Goal: Task Accomplishment & Management: Complete application form

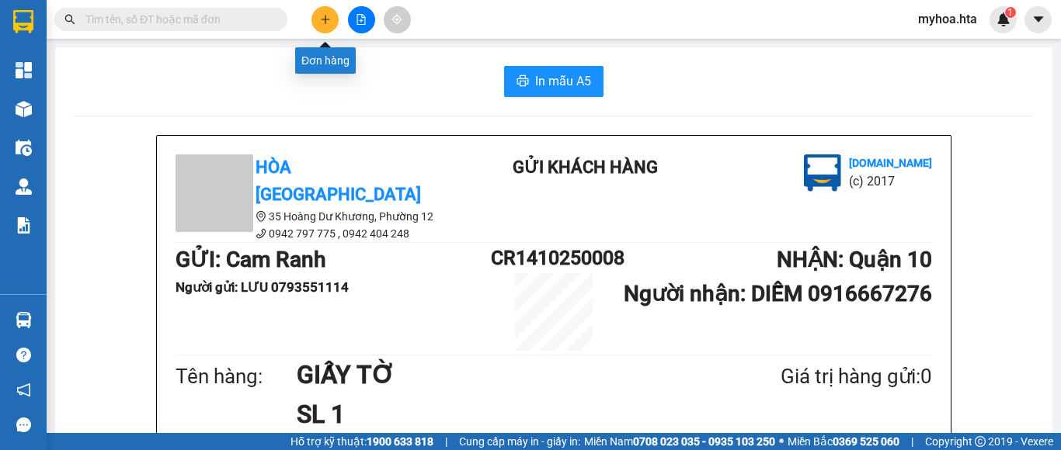
click at [332, 20] on button at bounding box center [324, 19] width 27 height 27
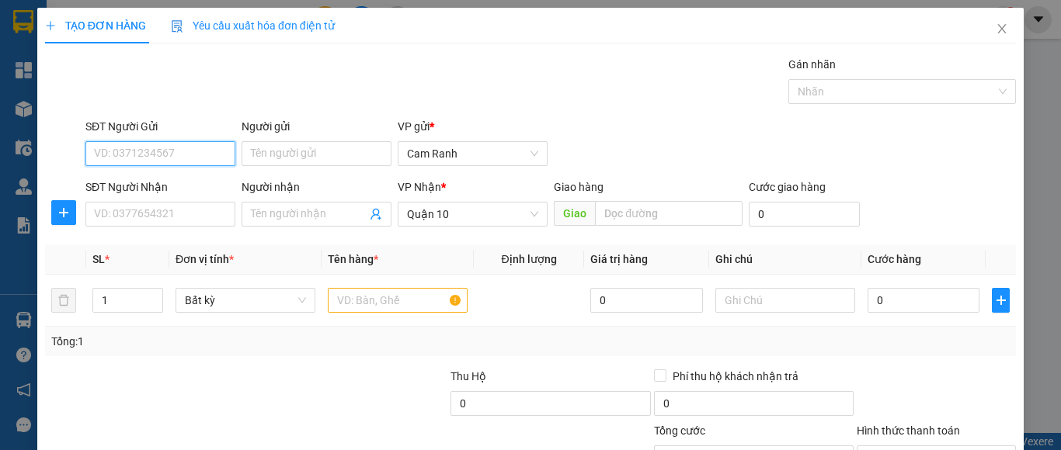
click at [145, 153] on input "SĐT Người Gửi" at bounding box center [160, 153] width 150 height 25
type input "0357310672"
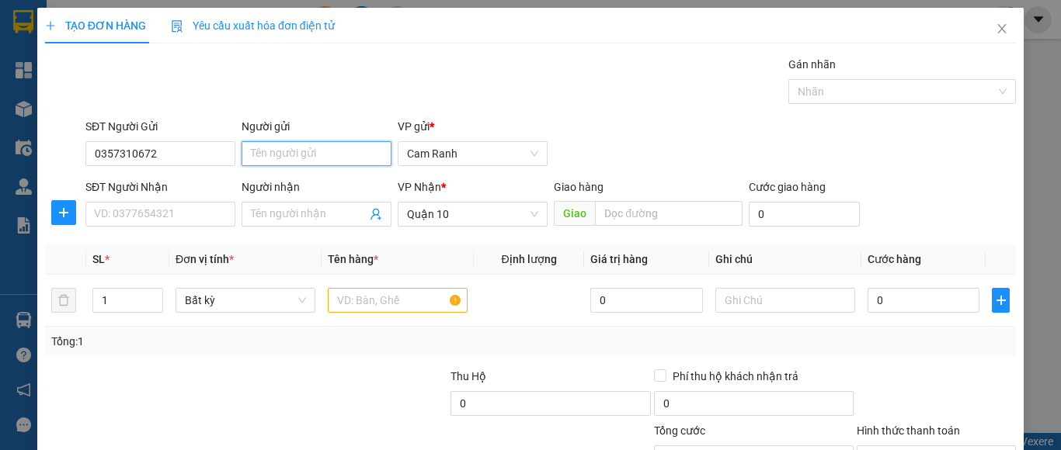
click at [311, 153] on input "Người gửi" at bounding box center [317, 153] width 150 height 25
type input "HÀ"
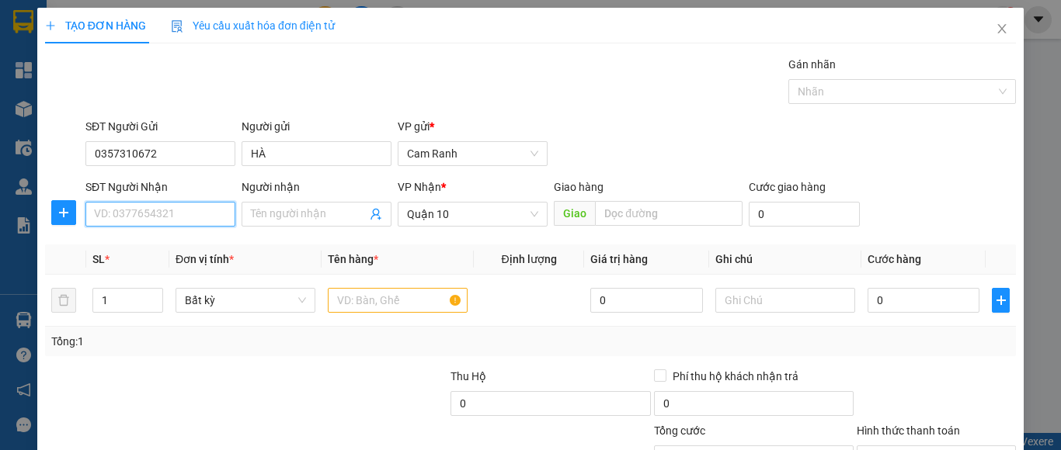
click at [200, 222] on input "SĐT Người Nhận" at bounding box center [160, 214] width 150 height 25
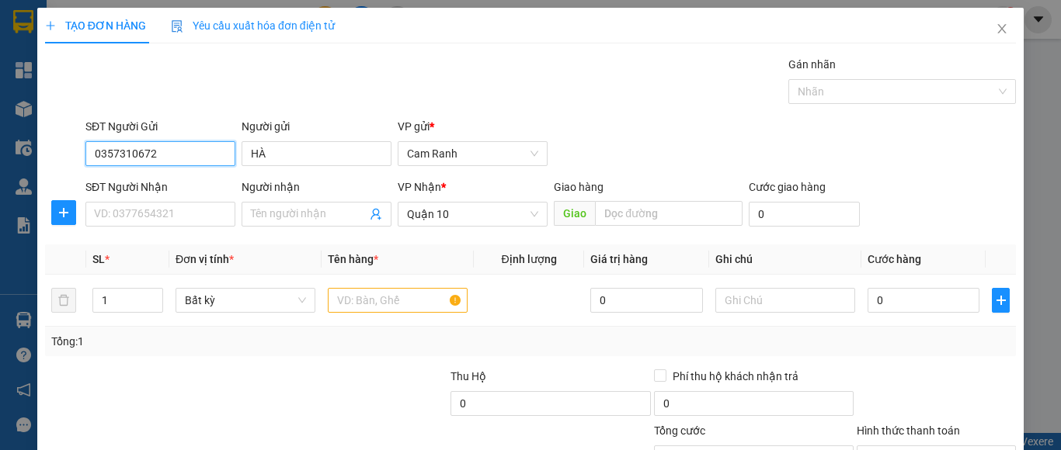
drag, startPoint x: 160, startPoint y: 153, endPoint x: 74, endPoint y: 161, distance: 86.6
click at [74, 161] on div "SĐT Người Gửi 0357310672 0357310672 Người gửi HÀ VP gửi * Cam Ranh" at bounding box center [530, 145] width 974 height 54
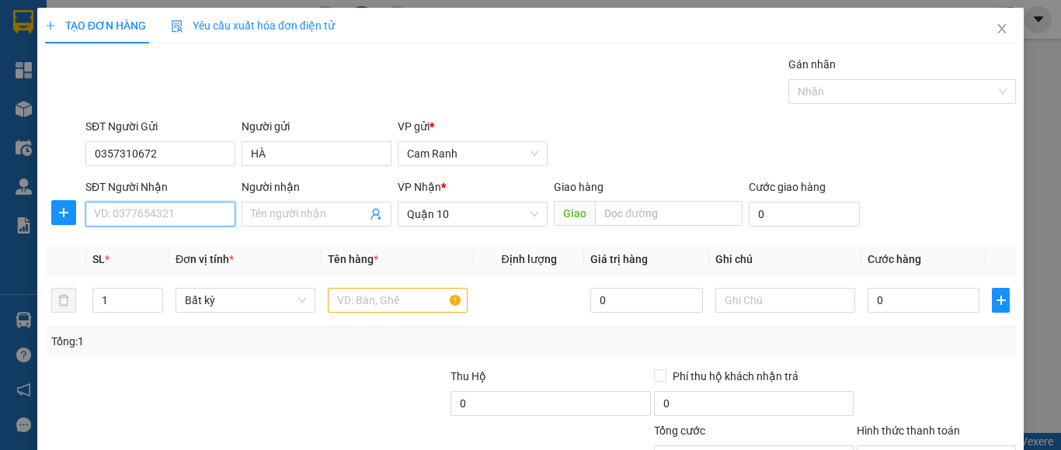
click at [151, 211] on input "SĐT Người Nhận" at bounding box center [160, 214] width 150 height 25
paste input "0357310672"
type input "0357310672"
click at [186, 249] on div "0357310672 - HÀ" at bounding box center [170, 245] width 153 height 17
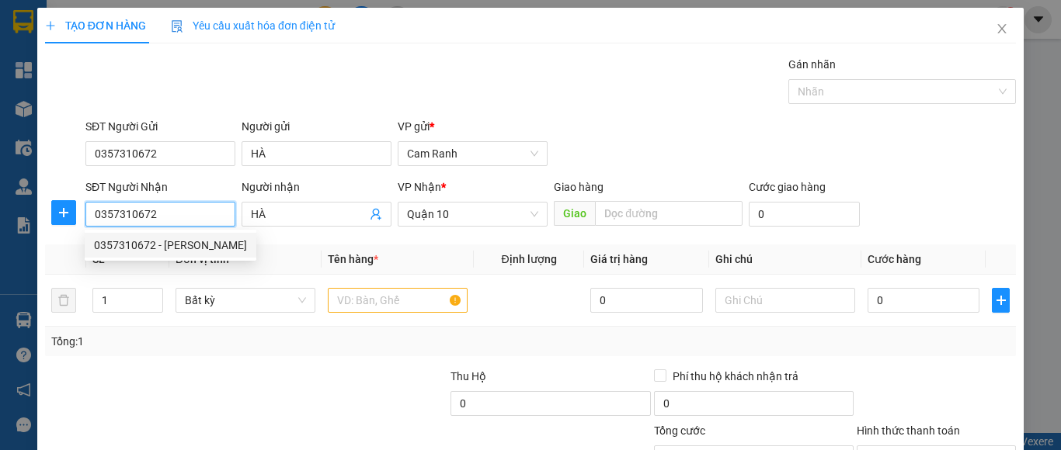
type input "HÀ"
type input "20.000"
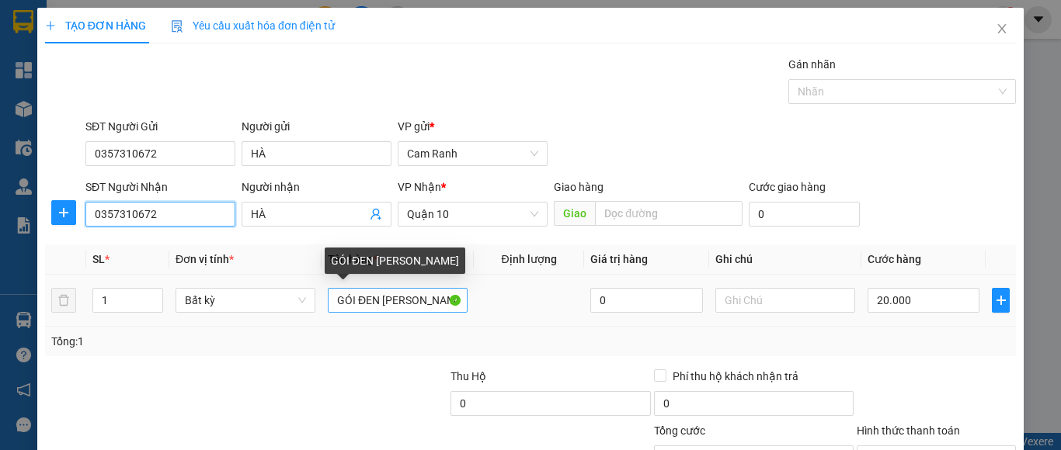
type input "0357310672"
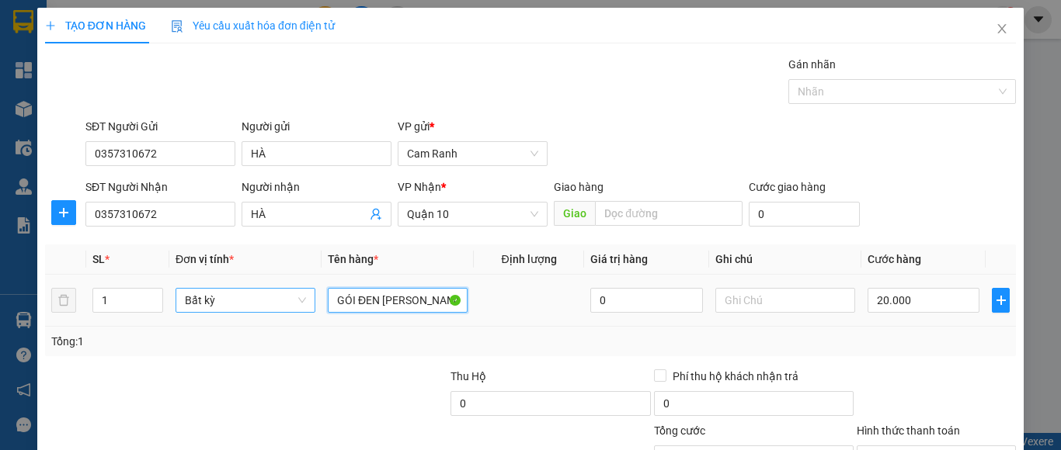
drag, startPoint x: 420, startPoint y: 296, endPoint x: 301, endPoint y: 295, distance: 118.8
click at [302, 296] on tr "1 Bất kỳ GÓI ĐEN GIÁY TỜ 0 20.000" at bounding box center [530, 301] width 971 height 52
type input "[GEOGRAPHIC_DATA]"
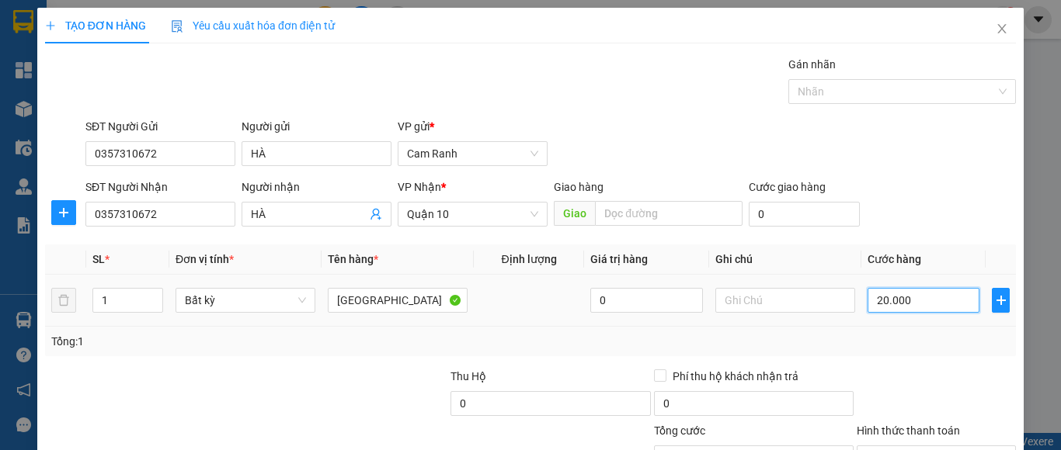
click at [902, 302] on input "20.000" at bounding box center [924, 300] width 112 height 25
type input "0"
type input "3"
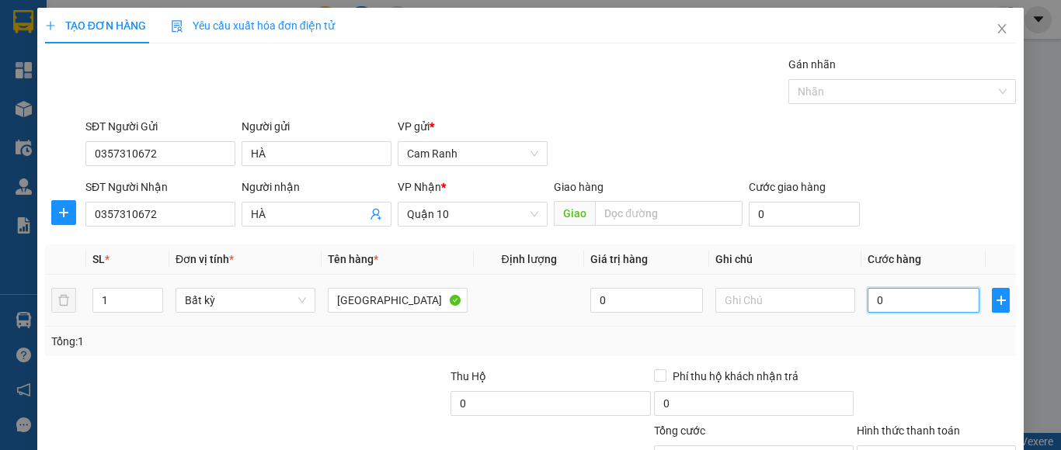
type input "3"
type input "030"
type input "30"
type input "030"
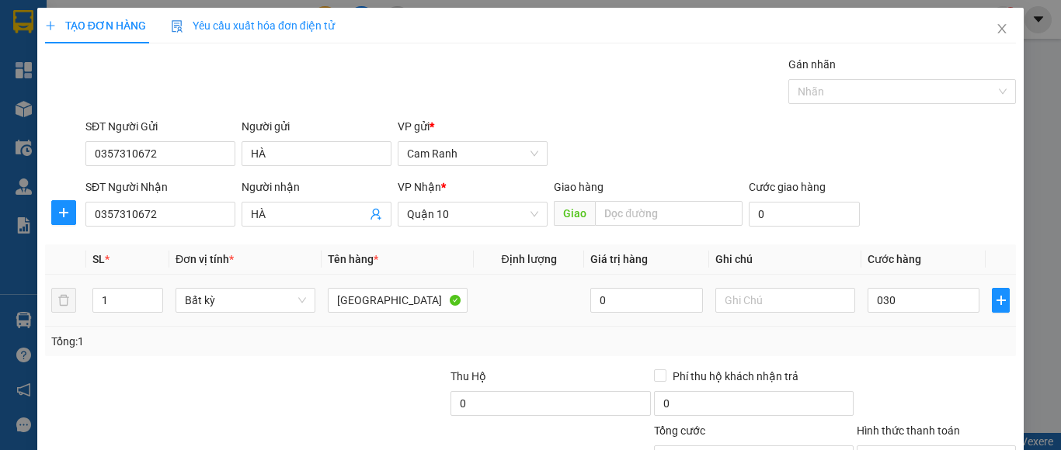
type input "30.000"
click at [893, 329] on div "Tổng: 1" at bounding box center [530, 342] width 971 height 30
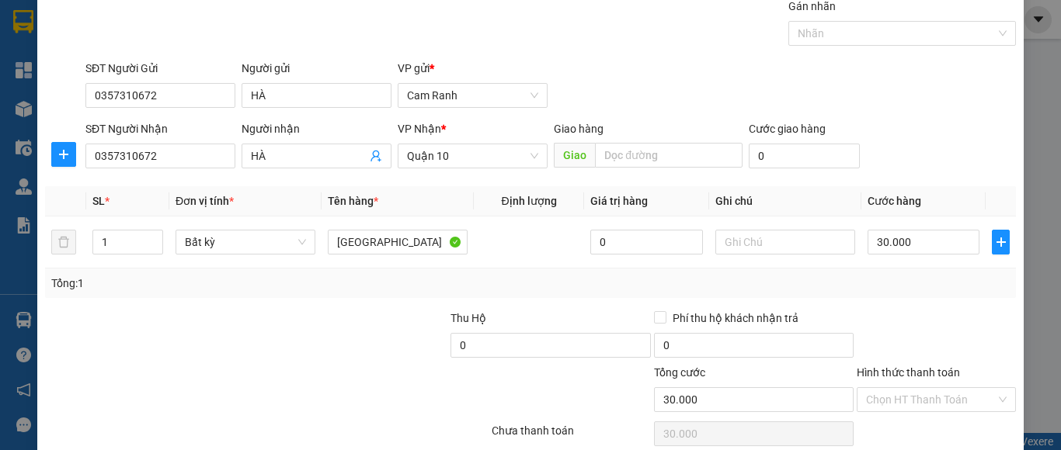
scroll to position [124, 0]
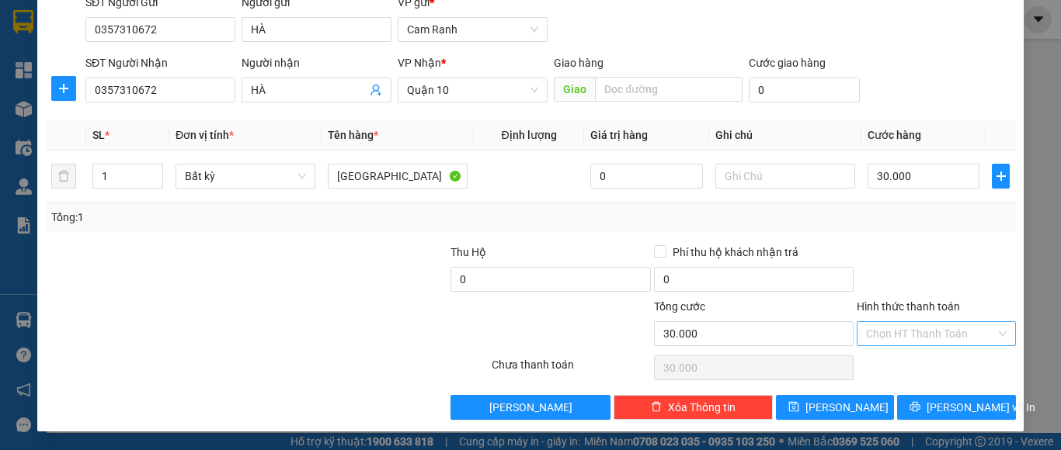
click at [906, 318] on div "Hình thức thanh toán" at bounding box center [936, 309] width 159 height 23
click at [906, 331] on input "Hình thức thanh toán" at bounding box center [931, 333] width 130 height 23
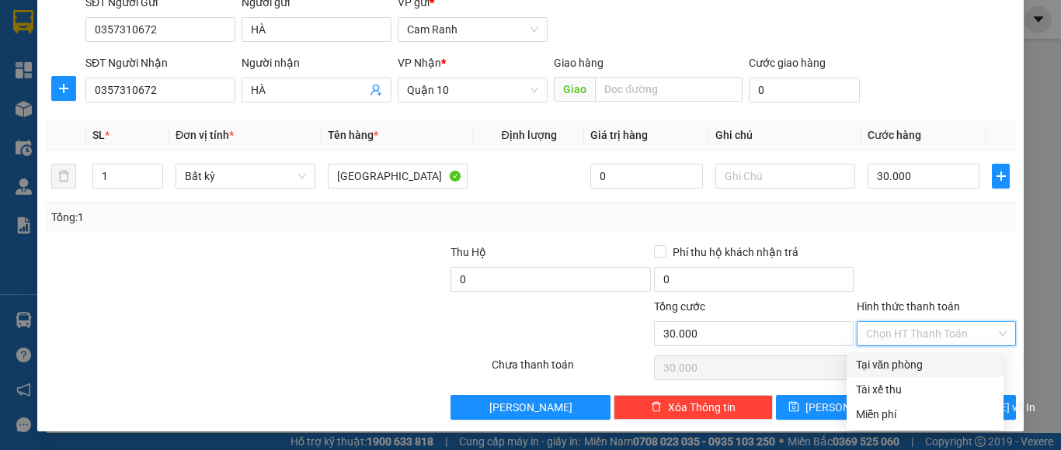
click at [899, 361] on div "Tại văn phòng" at bounding box center [925, 364] width 138 height 17
type input "0"
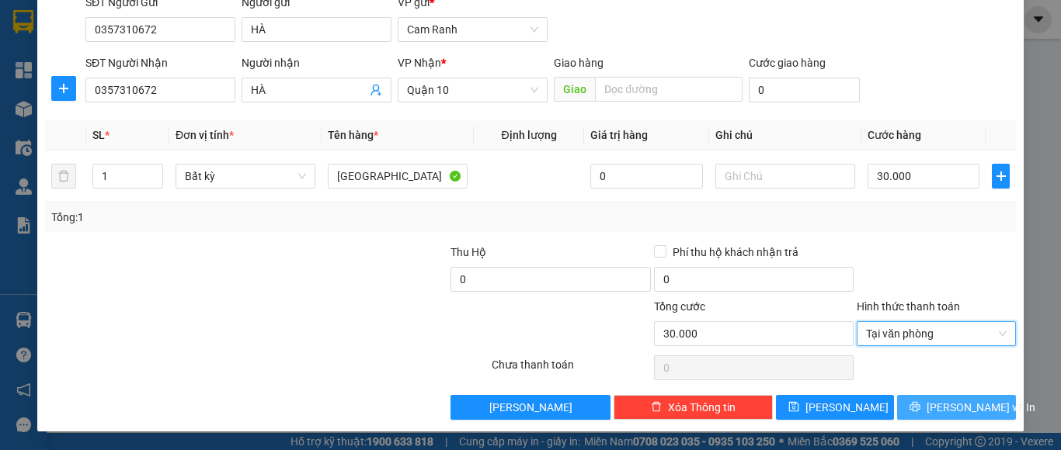
click at [907, 404] on button "Lưu và In" at bounding box center [956, 407] width 119 height 25
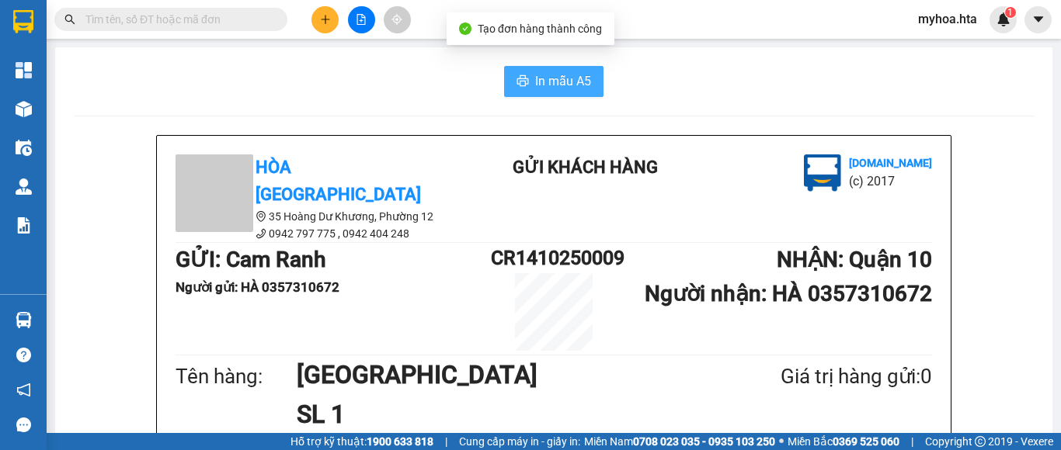
click at [565, 87] on span "In mẫu A5" at bounding box center [563, 80] width 56 height 19
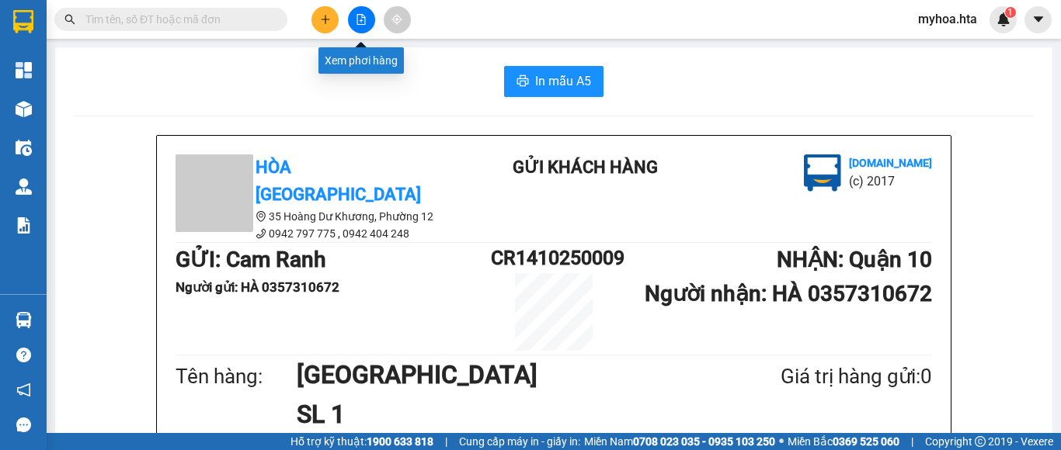
click at [367, 17] on button at bounding box center [361, 19] width 27 height 27
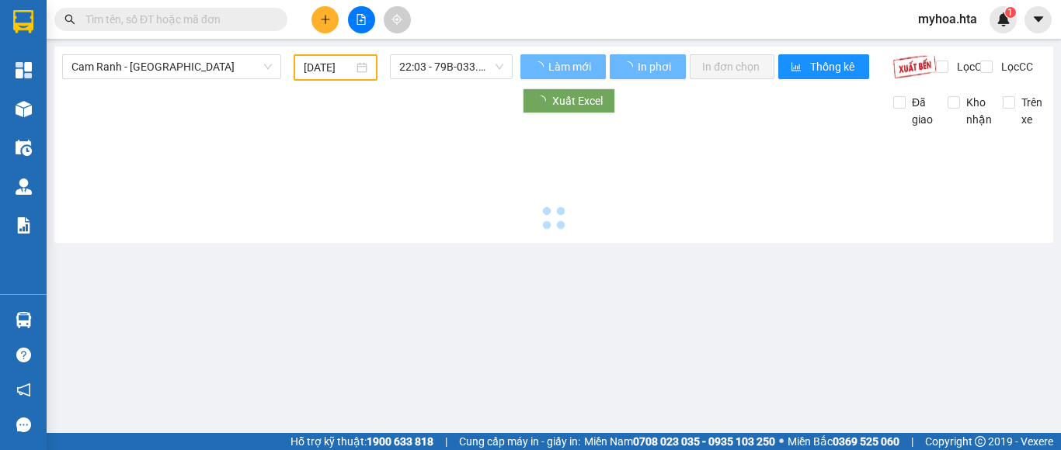
type input "14/10/2025"
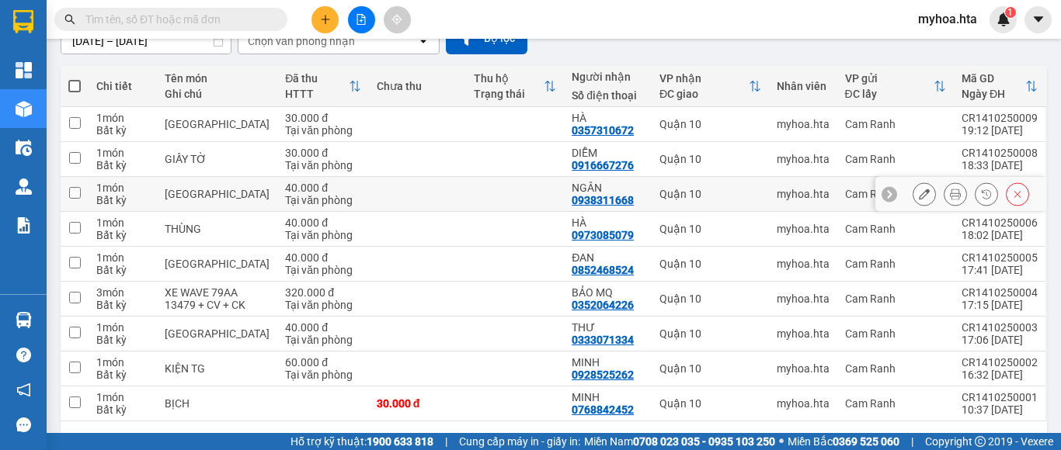
scroll to position [155, 0]
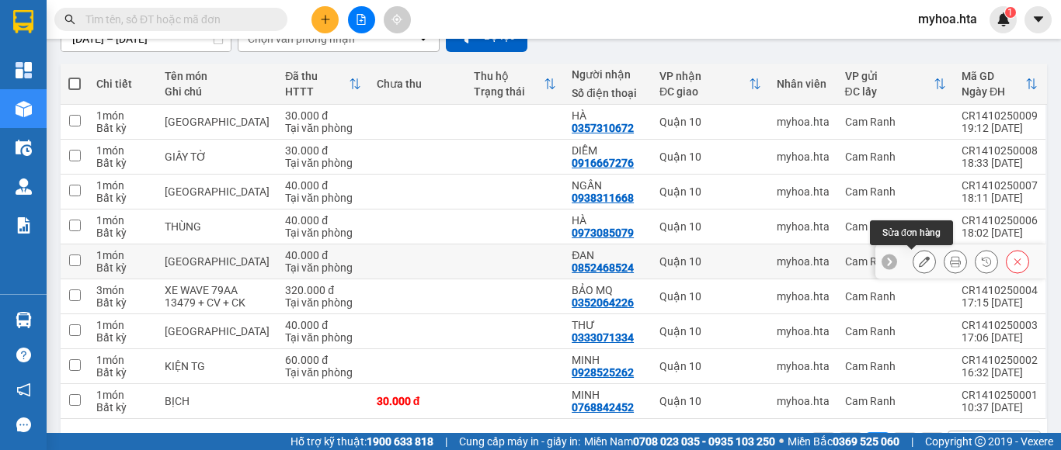
click at [919, 262] on icon at bounding box center [924, 261] width 11 height 11
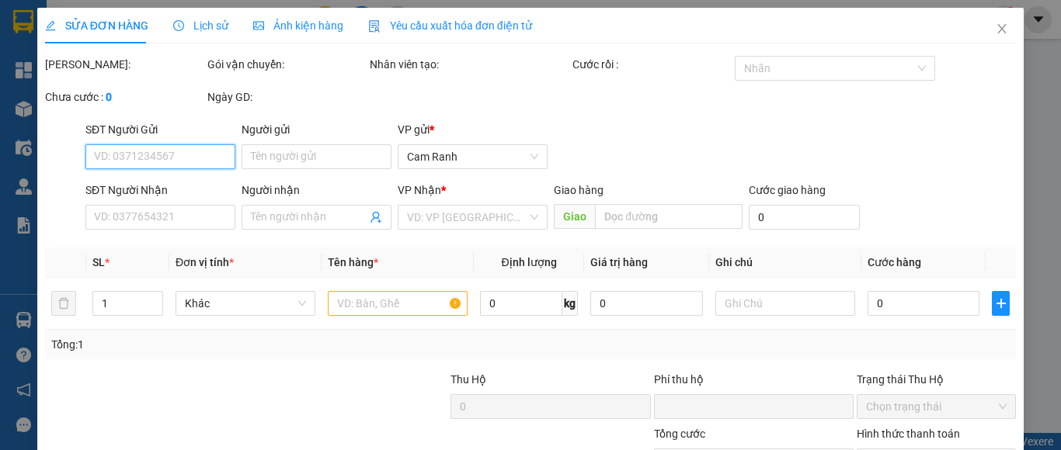
type input "0859240448"
type input "THẮM"
type input "0852468524"
type input "ĐAN"
type input "0"
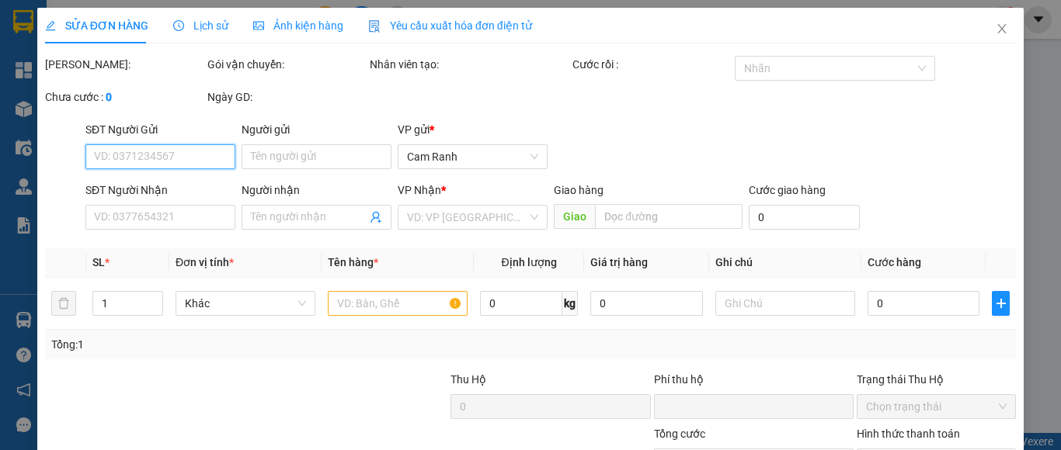
type input "40.000"
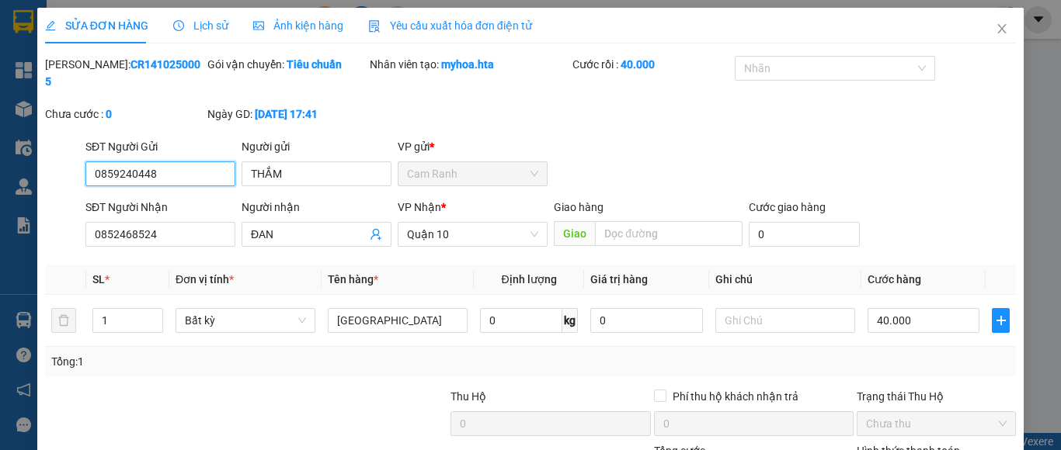
scroll to position [127, 0]
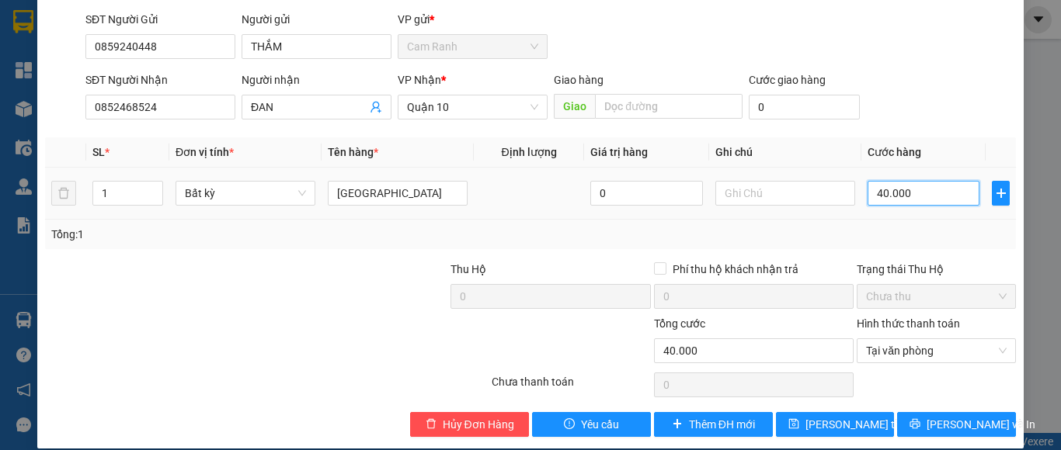
click at [923, 181] on input "40.000" at bounding box center [924, 193] width 112 height 25
type input "5"
type input "50"
type input "50.000"
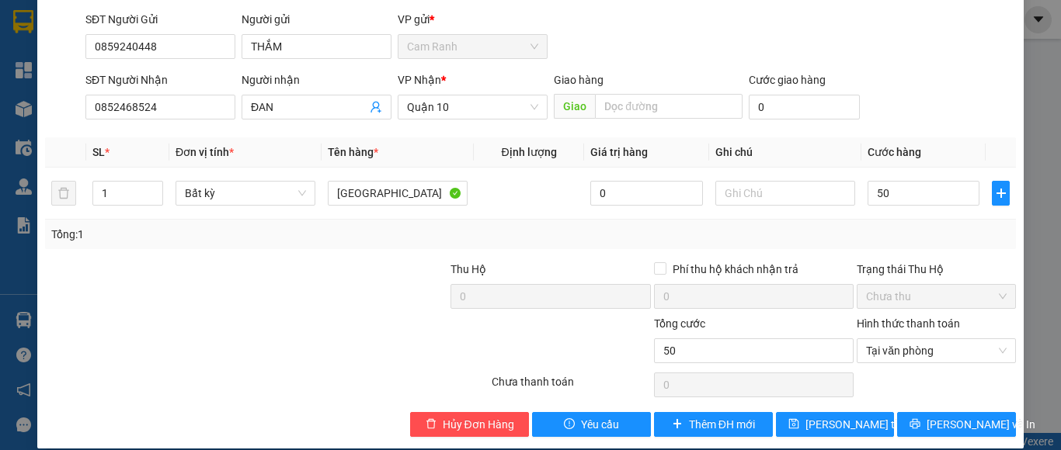
type input "50.000"
click at [903, 226] on div "Tổng: 1" at bounding box center [530, 234] width 958 height 17
click at [920, 419] on span "printer" at bounding box center [914, 425] width 11 height 12
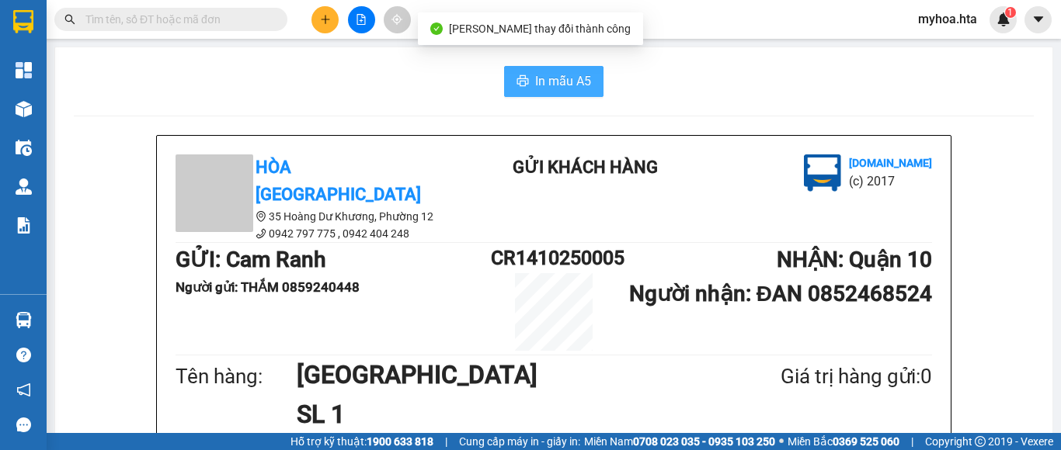
click at [526, 69] on button "In mẫu A5" at bounding box center [553, 81] width 99 height 31
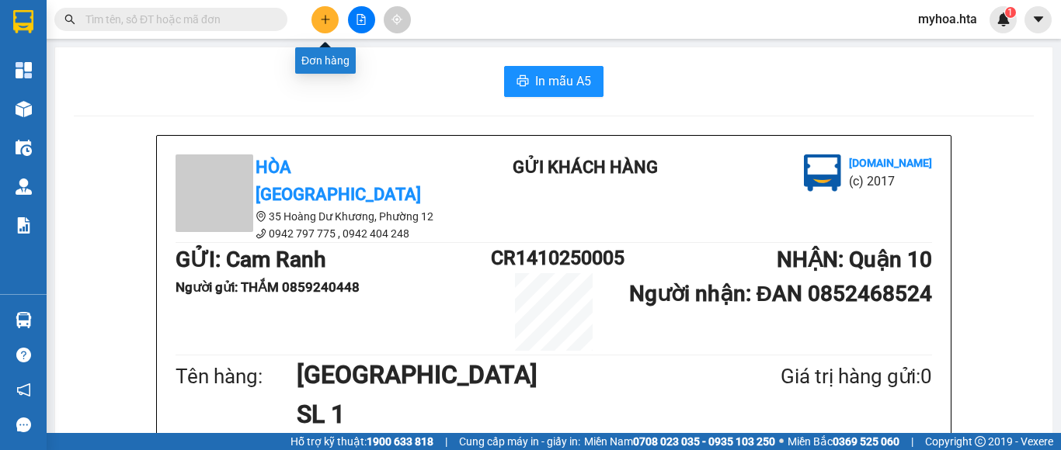
click at [332, 22] on button at bounding box center [324, 19] width 27 height 27
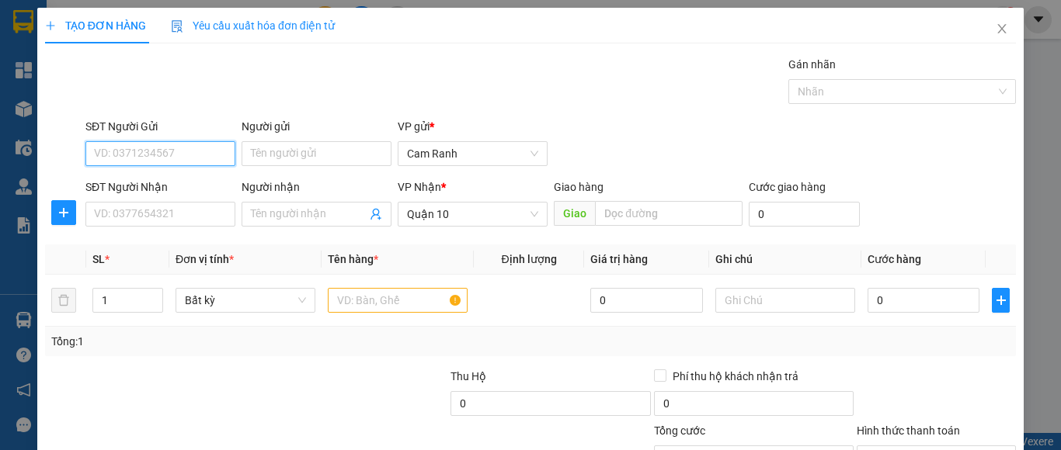
click at [187, 151] on input "SĐT Người Gửi" at bounding box center [160, 153] width 150 height 25
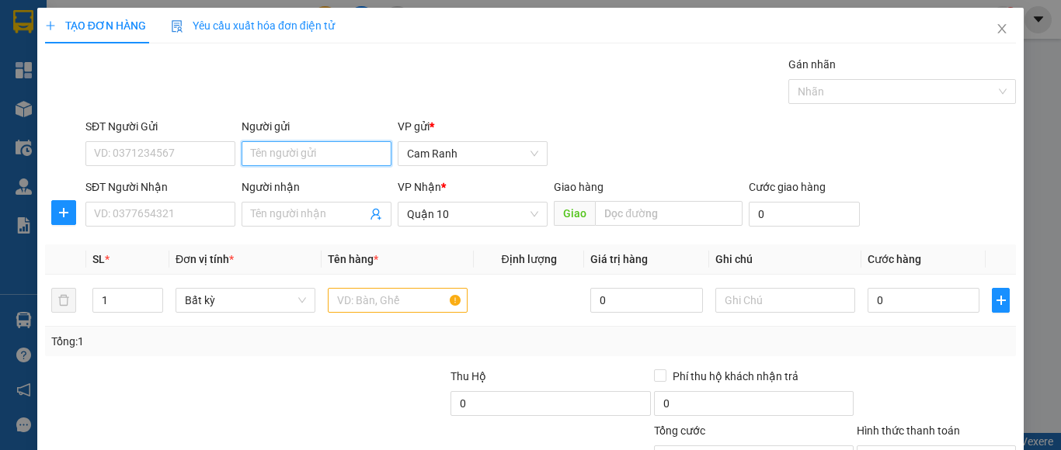
click at [307, 151] on input "Người gửi" at bounding box center [317, 153] width 150 height 25
type input "KIM HUỆ"
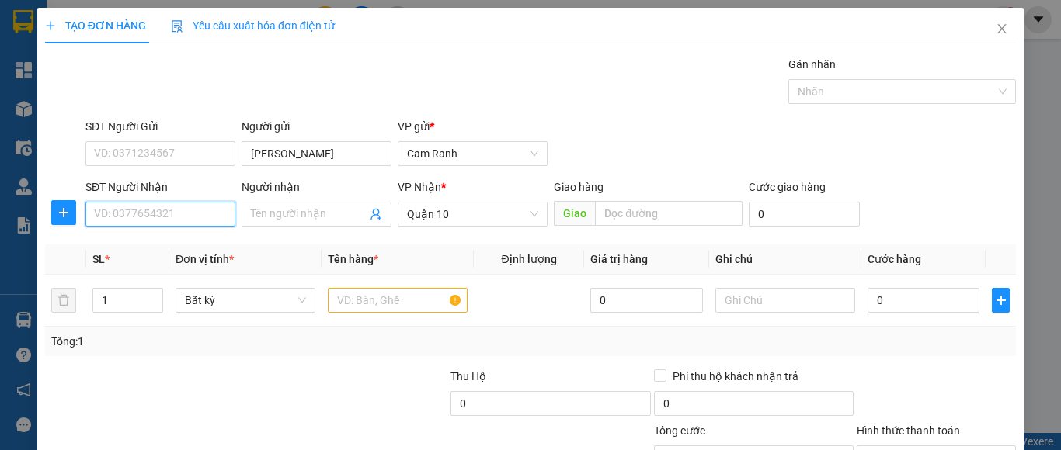
click at [179, 218] on input "SĐT Người Nhận" at bounding box center [160, 214] width 150 height 25
click at [203, 212] on input "SĐT Người Nhận" at bounding box center [160, 214] width 150 height 25
click at [172, 250] on div "0935088080 - HƯNG" at bounding box center [158, 245] width 129 height 17
type input "0935088080"
type input "HƯNG"
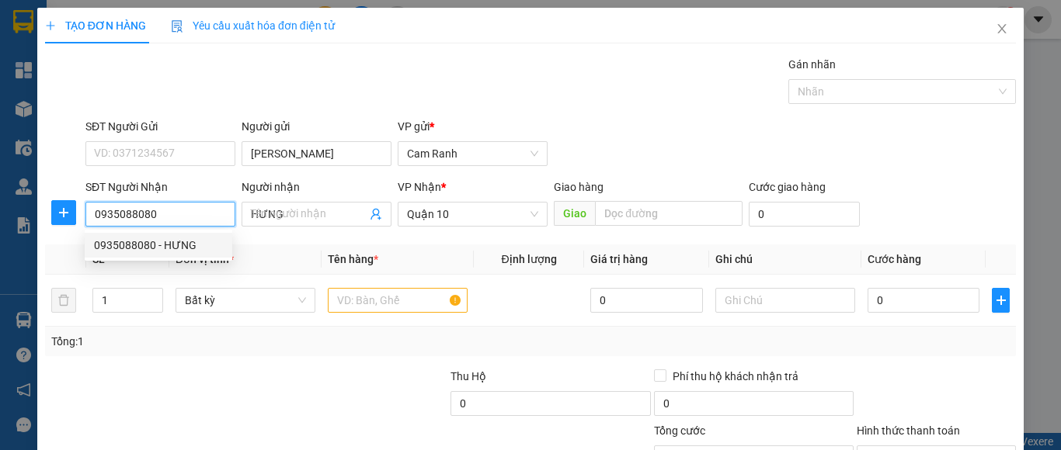
type input "500.000"
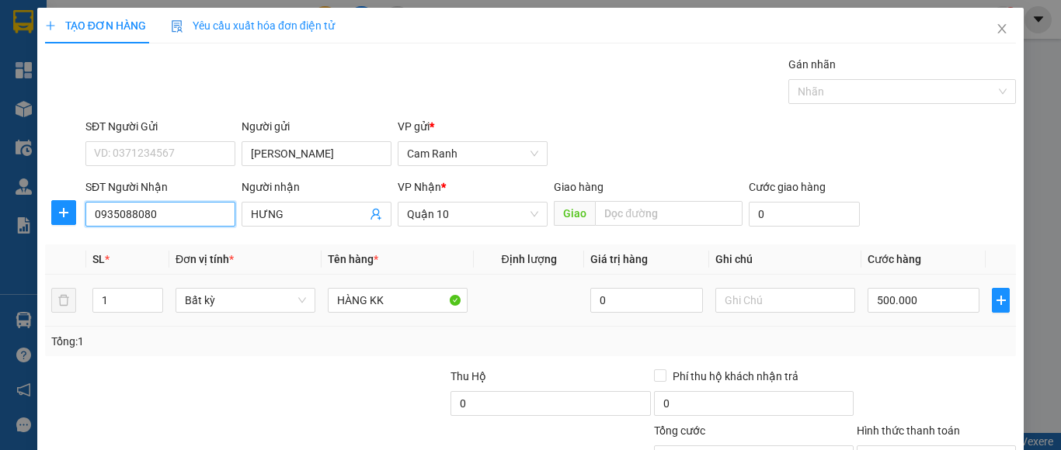
type input "0935088080"
click at [217, 321] on td "Bất kỳ" at bounding box center [245, 301] width 152 height 52
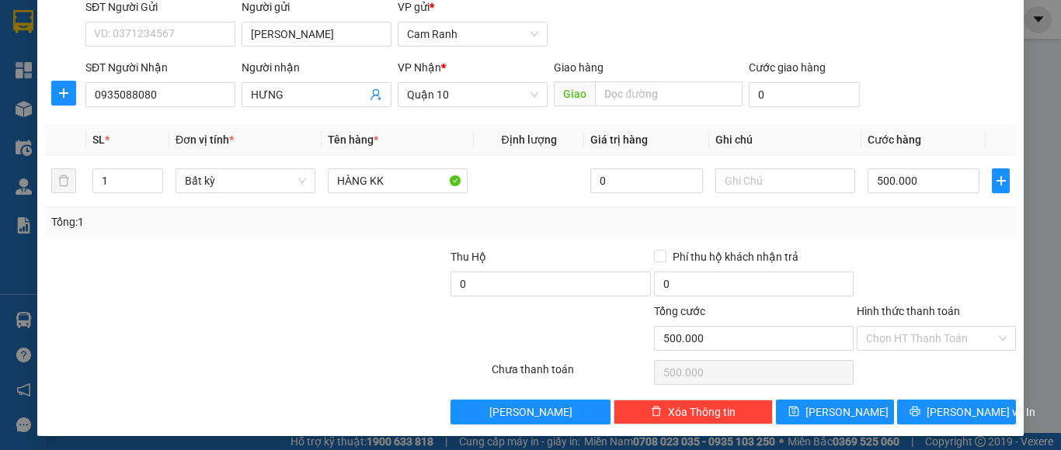
scroll to position [124, 0]
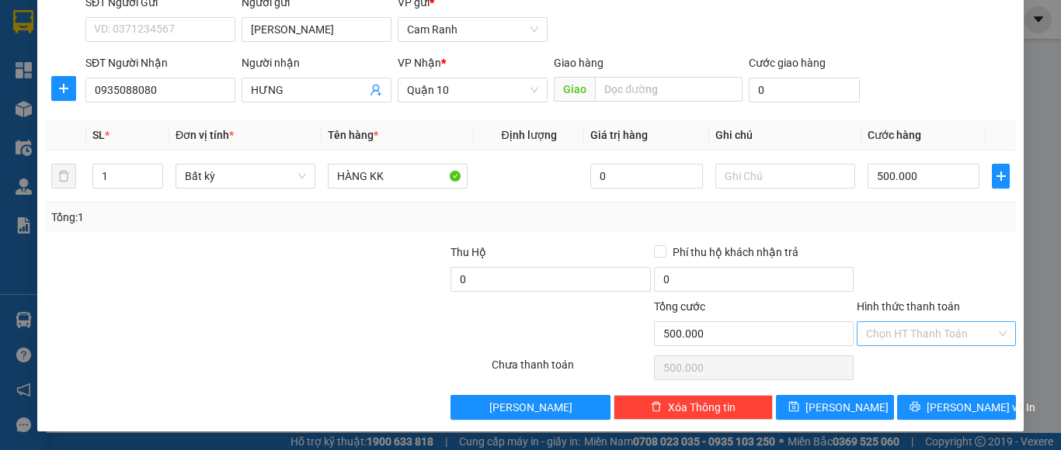
click at [914, 334] on input "Hình thức thanh toán" at bounding box center [931, 333] width 130 height 23
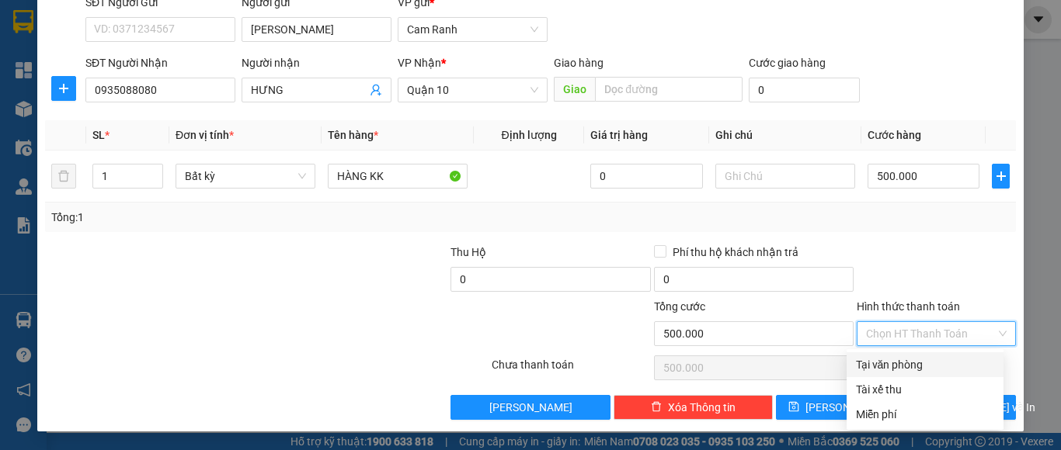
click at [911, 363] on div "Tại văn phòng" at bounding box center [925, 364] width 138 height 17
type input "0"
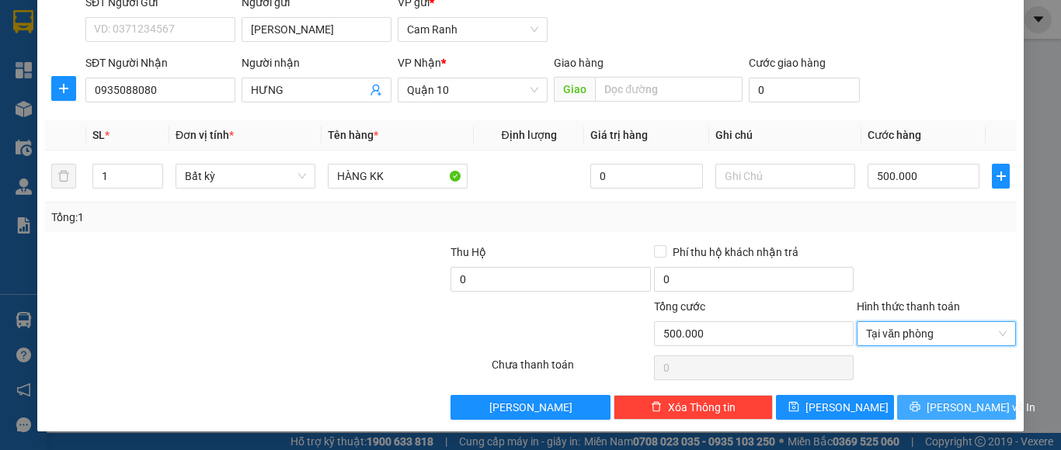
drag, startPoint x: 937, startPoint y: 415, endPoint x: 935, endPoint y: 399, distance: 15.7
click at [936, 412] on span "Lưu và In" at bounding box center [981, 407] width 109 height 17
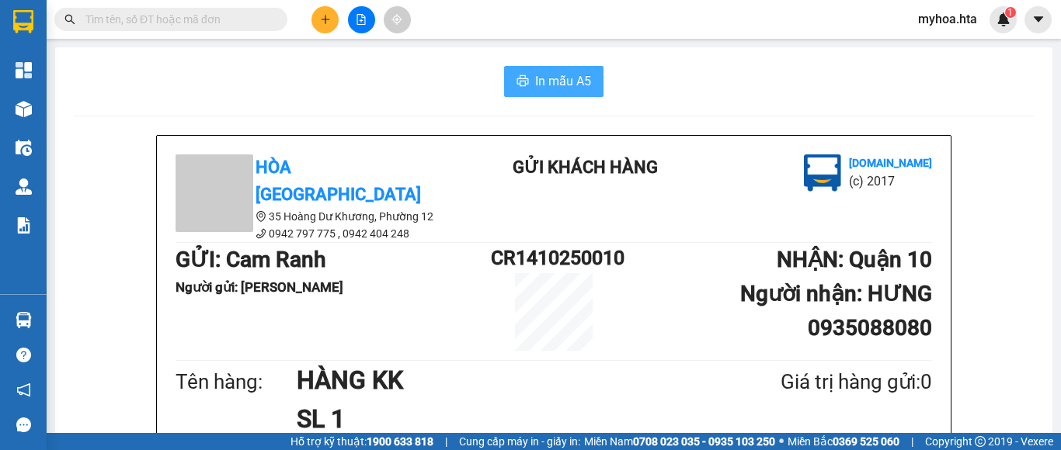
click at [563, 79] on span "In mẫu A5" at bounding box center [563, 80] width 56 height 19
click at [323, 16] on icon "plus" at bounding box center [325, 19] width 11 height 11
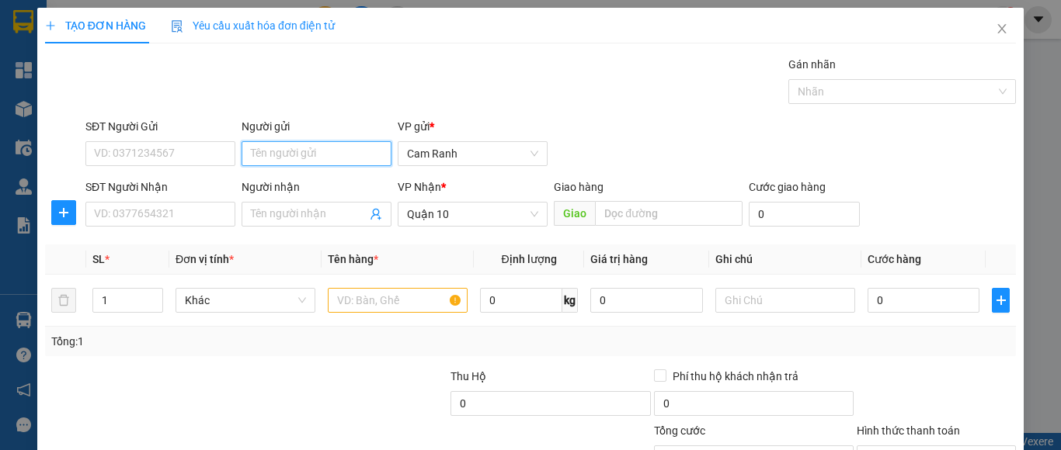
click at [261, 157] on input "Người gửi" at bounding box center [317, 153] width 150 height 25
type input "KIM HƯNG"
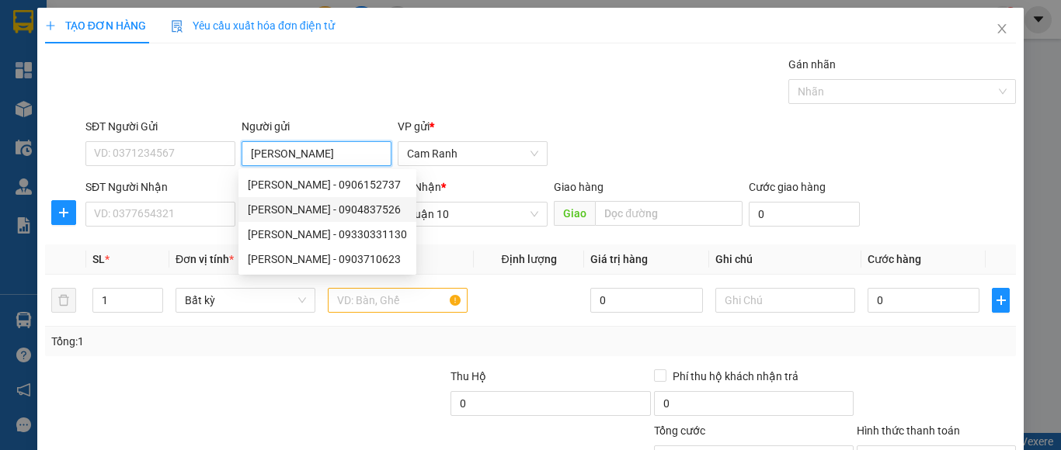
click at [313, 216] on div "KIM HƯNG - 0904837526" at bounding box center [327, 209] width 159 height 17
type input "0904837526"
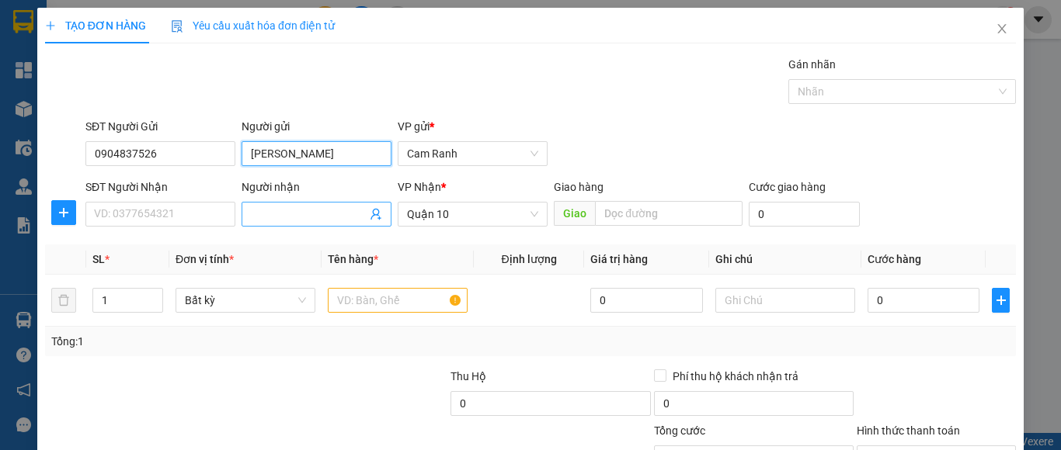
type input "KIM HƯNG"
click at [308, 210] on input "Người nhận" at bounding box center [309, 214] width 116 height 17
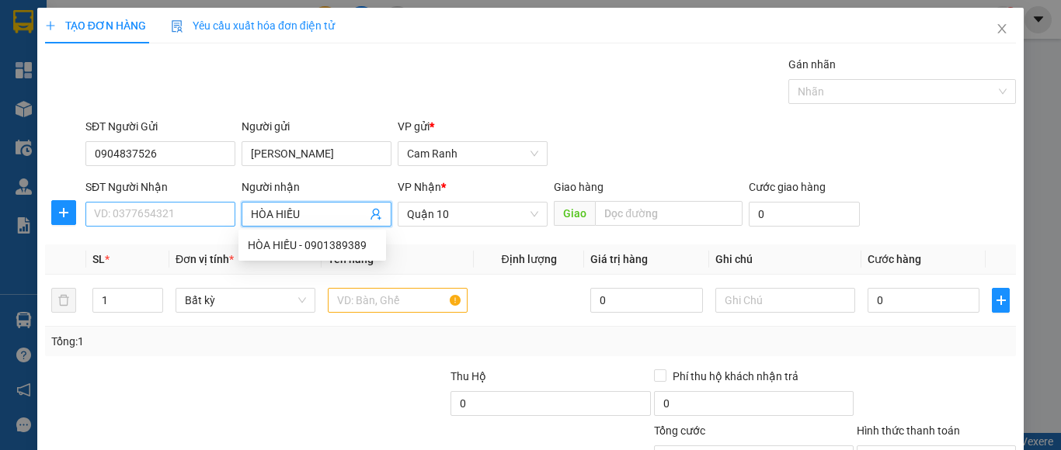
type input "HÒA HIẾU"
click at [161, 214] on input "SĐT Người Nhận" at bounding box center [160, 214] width 150 height 25
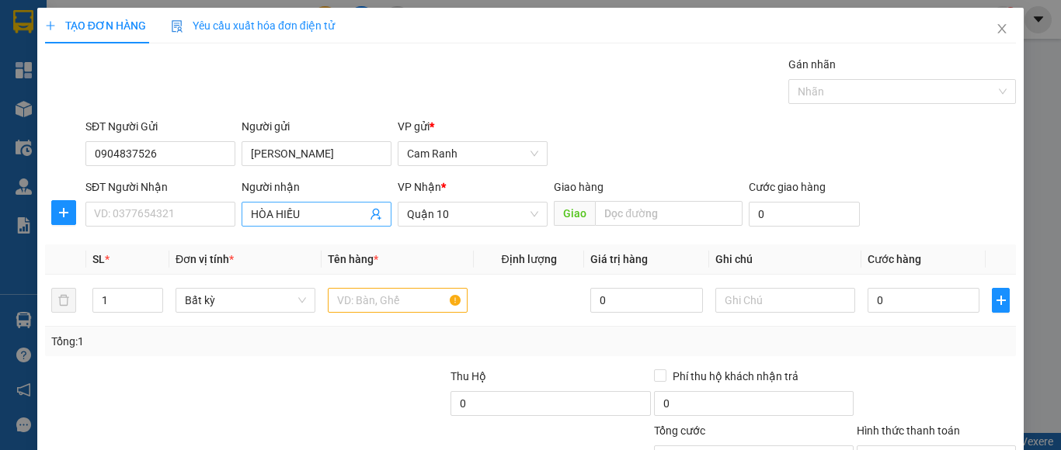
click at [308, 214] on input "HÒA HIẾU" at bounding box center [309, 214] width 116 height 17
click at [304, 242] on div "HÒA HIẾU - 0901389389" at bounding box center [312, 245] width 129 height 17
type input "0901389389"
click at [923, 303] on input "0" at bounding box center [924, 300] width 112 height 25
type input "1"
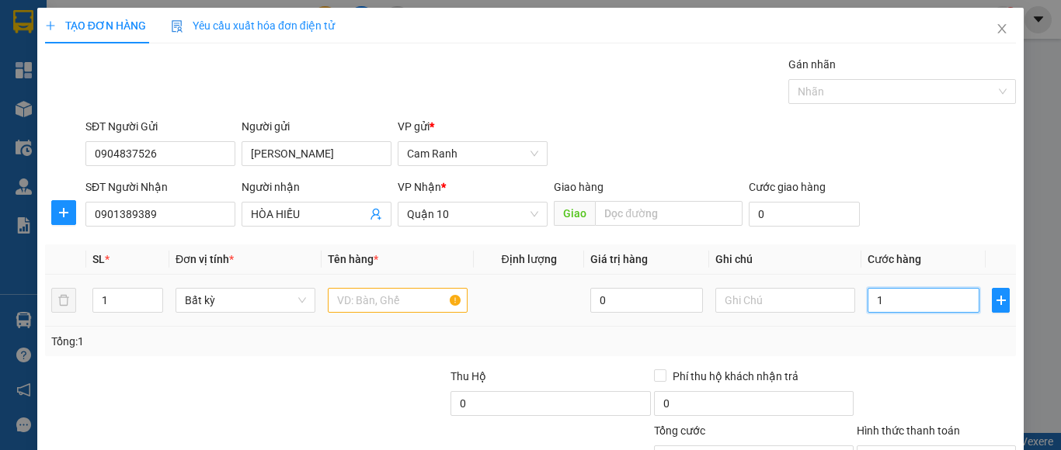
type input "1"
type input "10"
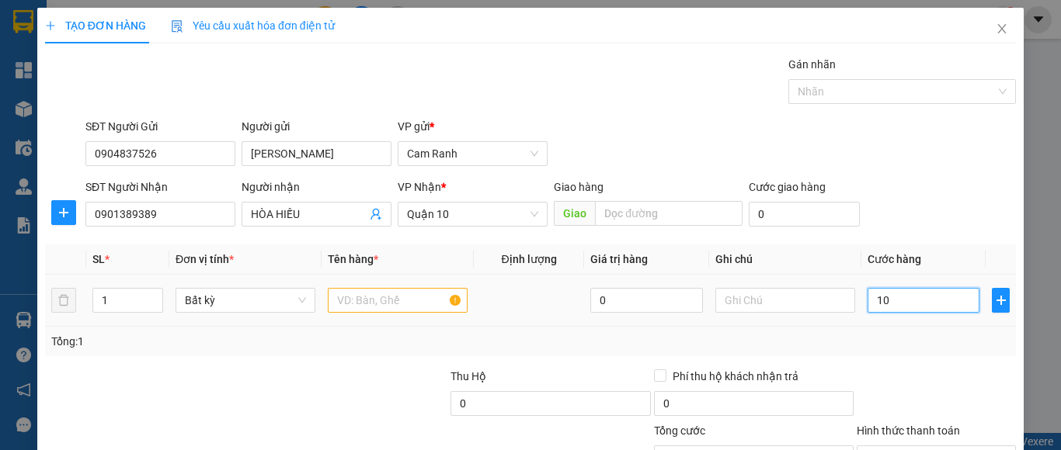
type input "100"
type input "100.000"
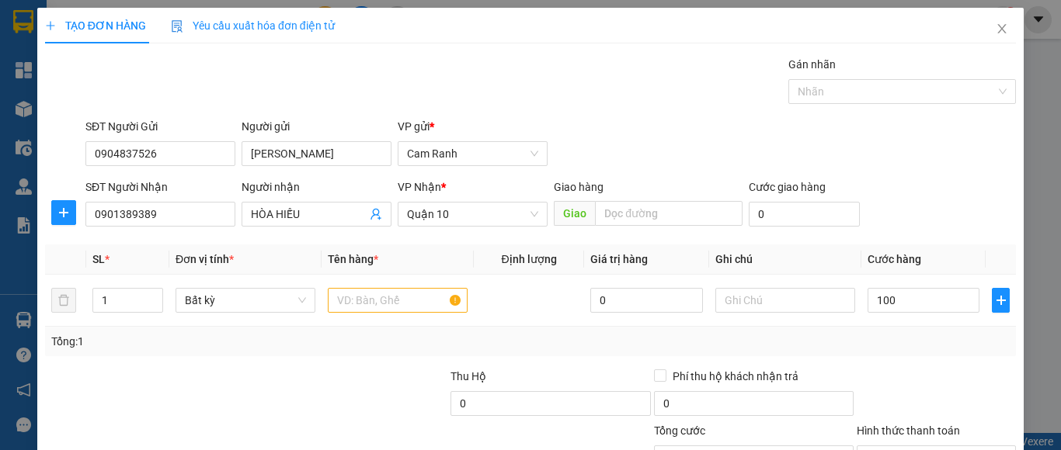
type input "100.000"
click at [909, 340] on div "Tổng: 1" at bounding box center [530, 341] width 958 height 17
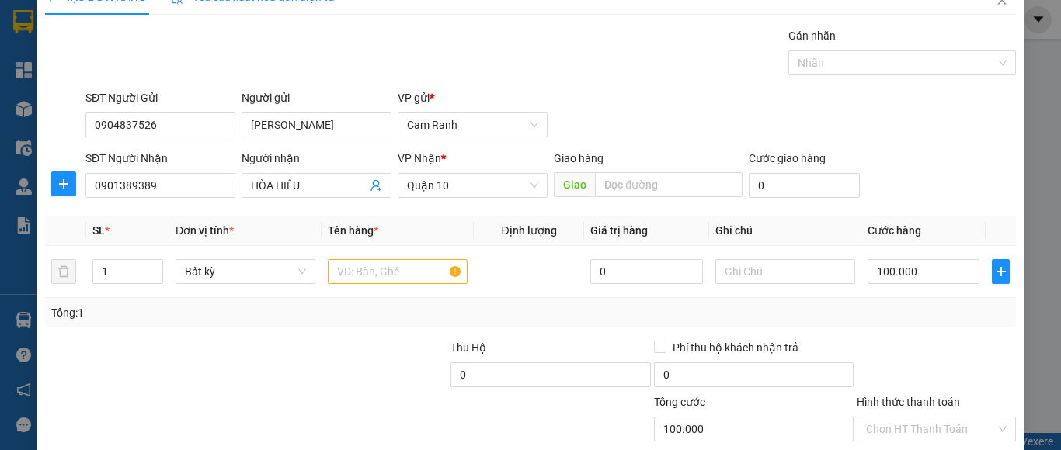
scroll to position [78, 0]
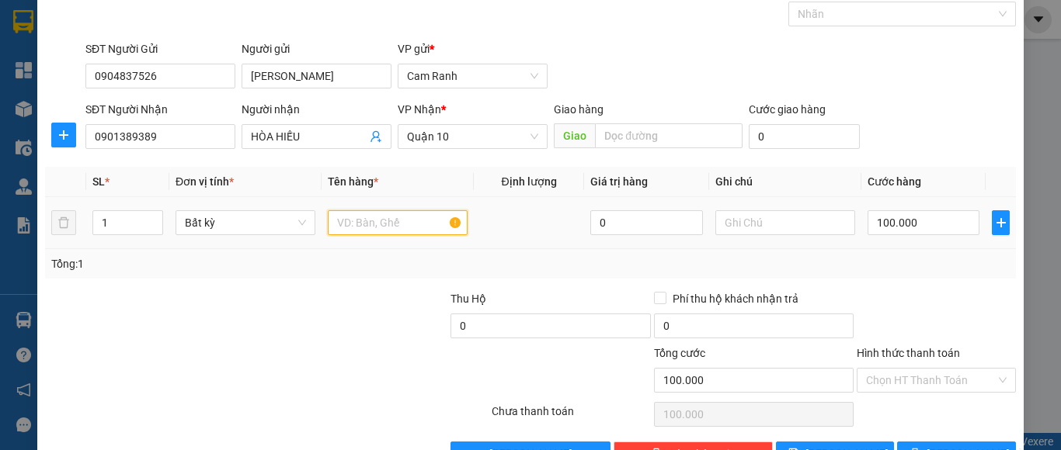
click at [361, 212] on input "text" at bounding box center [398, 222] width 140 height 25
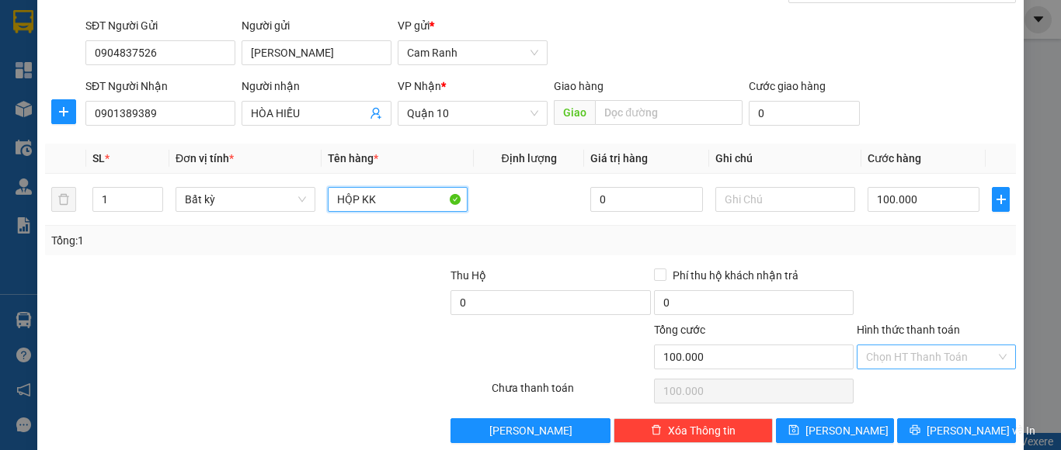
scroll to position [124, 0]
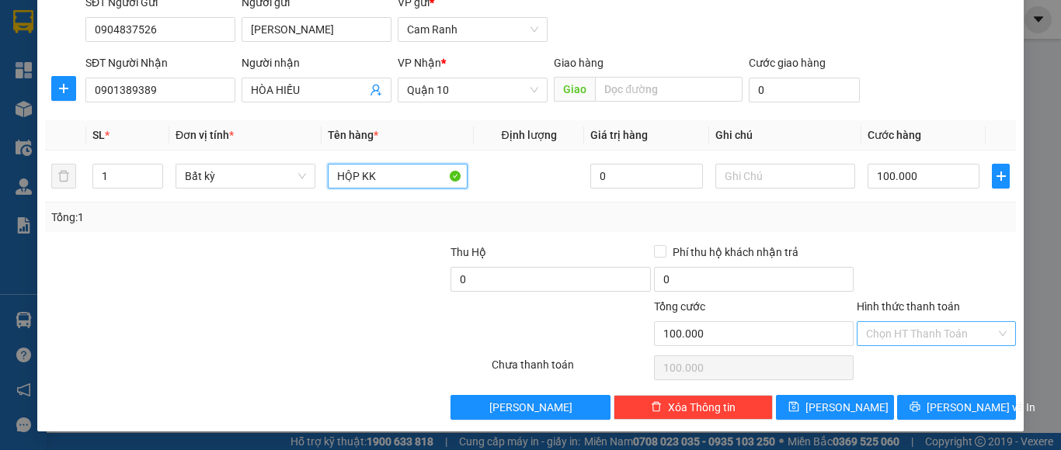
type input "HỘP KK"
click at [912, 339] on input "Hình thức thanh toán" at bounding box center [931, 333] width 130 height 23
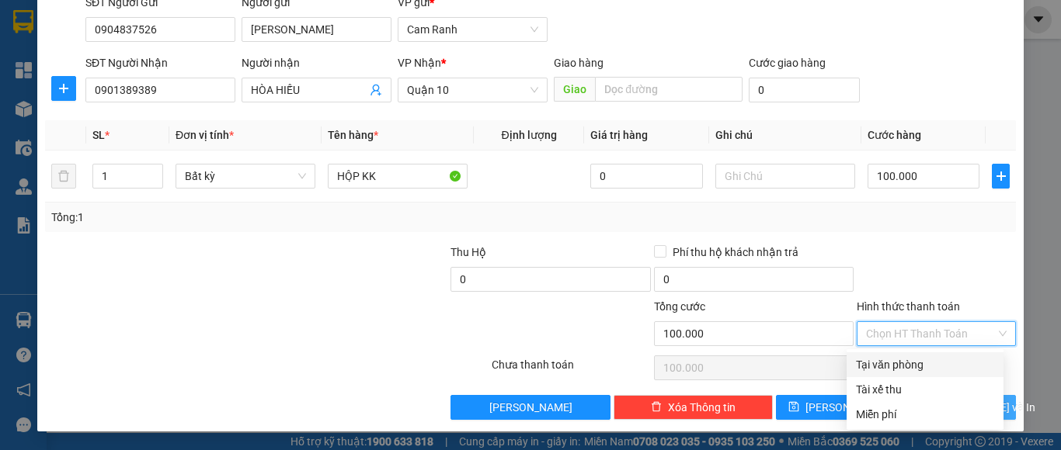
click at [914, 367] on div "Tại văn phòng" at bounding box center [925, 364] width 138 height 17
type input "0"
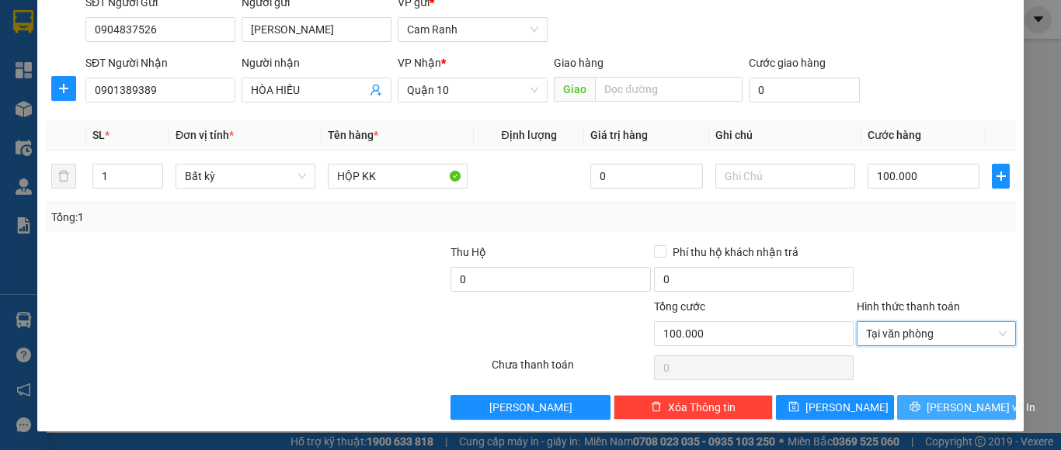
click at [949, 411] on span "Lưu và In" at bounding box center [981, 407] width 109 height 17
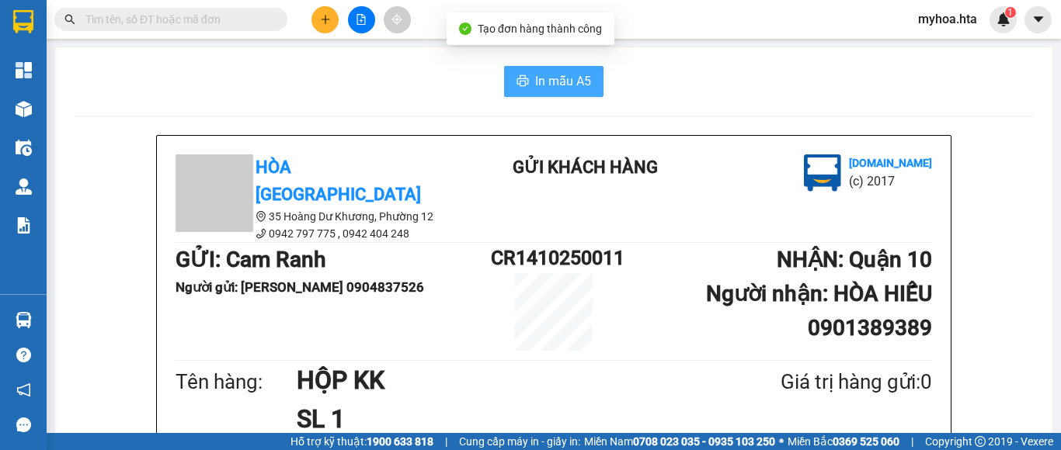
click at [558, 71] on button "In mẫu A5" at bounding box center [553, 81] width 99 height 31
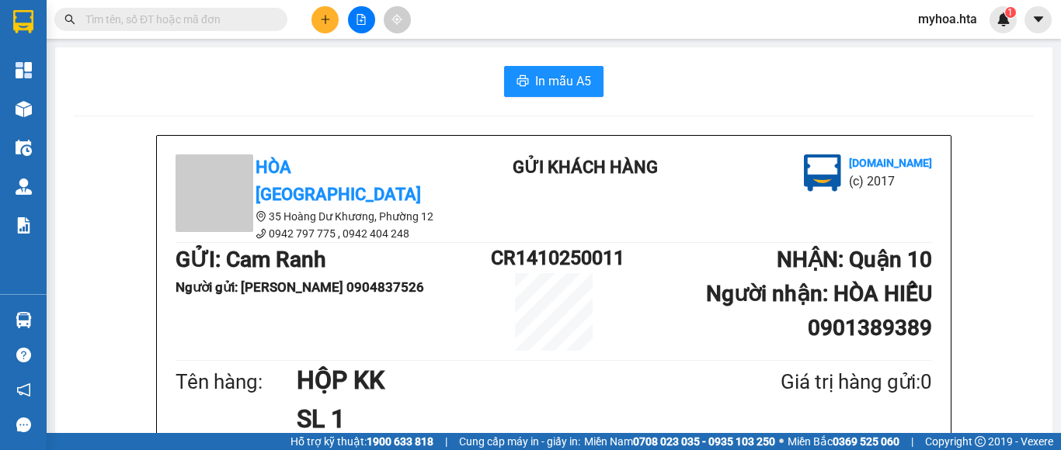
click at [322, 19] on icon "plus" at bounding box center [325, 19] width 11 height 11
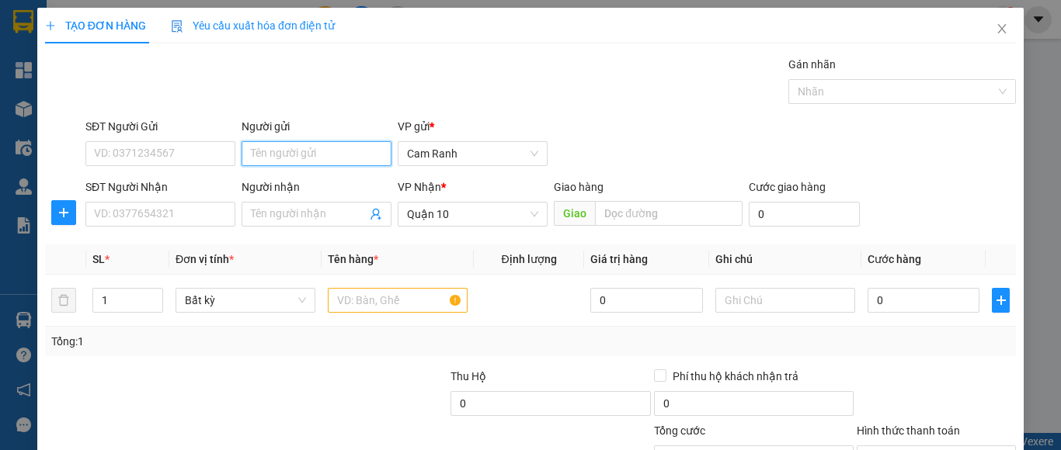
click at [283, 158] on input "Người gửi" at bounding box center [317, 153] width 150 height 25
type input "KIM HƯNG"
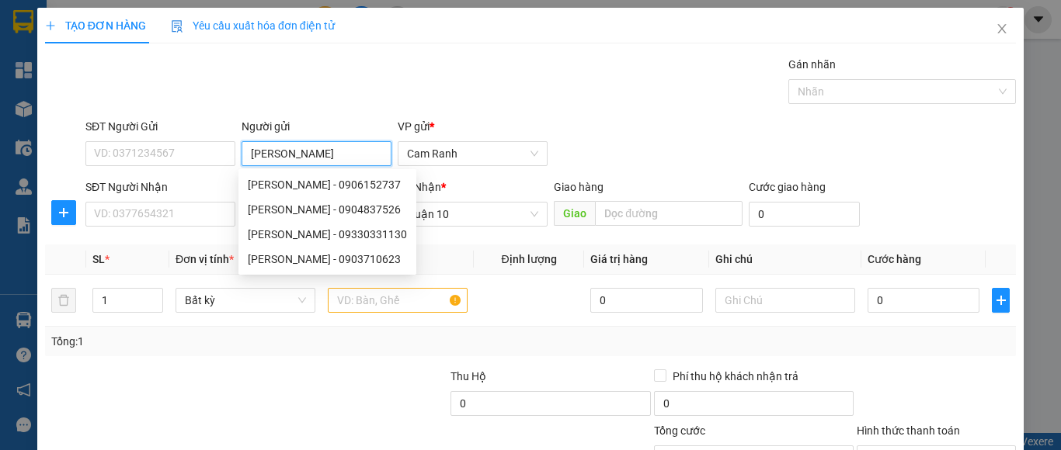
click at [300, 216] on div "KIM HƯNG - 0904837526" at bounding box center [327, 209] width 159 height 17
type input "0904837526"
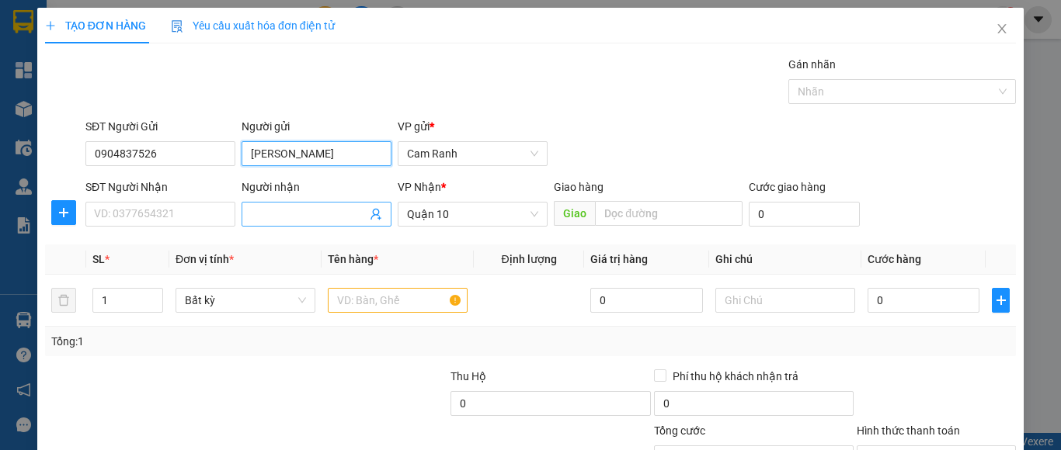
type input "KIM HƯNG"
click at [292, 214] on body "Kết quả tìm kiếm ( 0 ) Bộ lọc No Data myhoa.hta 1 Tổng Quan Kho hàng mới Điều h…" at bounding box center [530, 225] width 1061 height 450
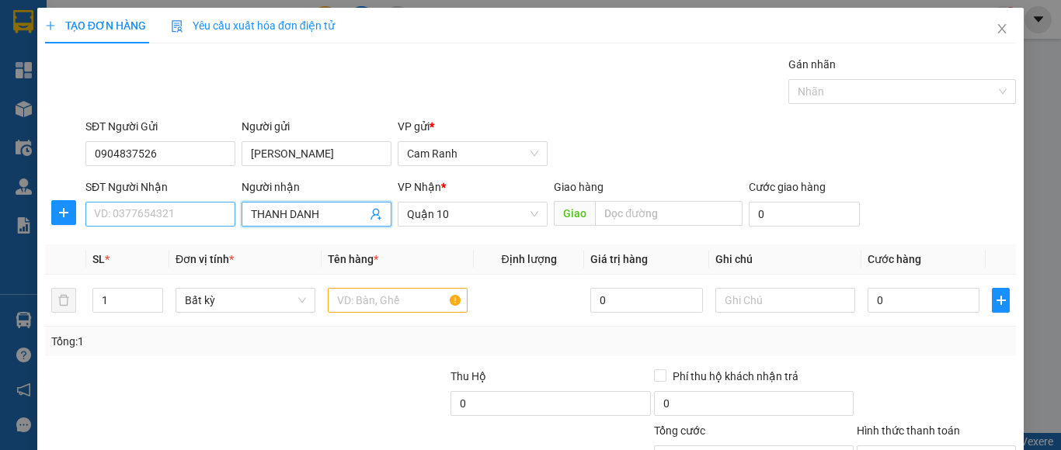
type input "THANH DANH"
click at [205, 216] on input "SĐT Người Nhận" at bounding box center [160, 214] width 150 height 25
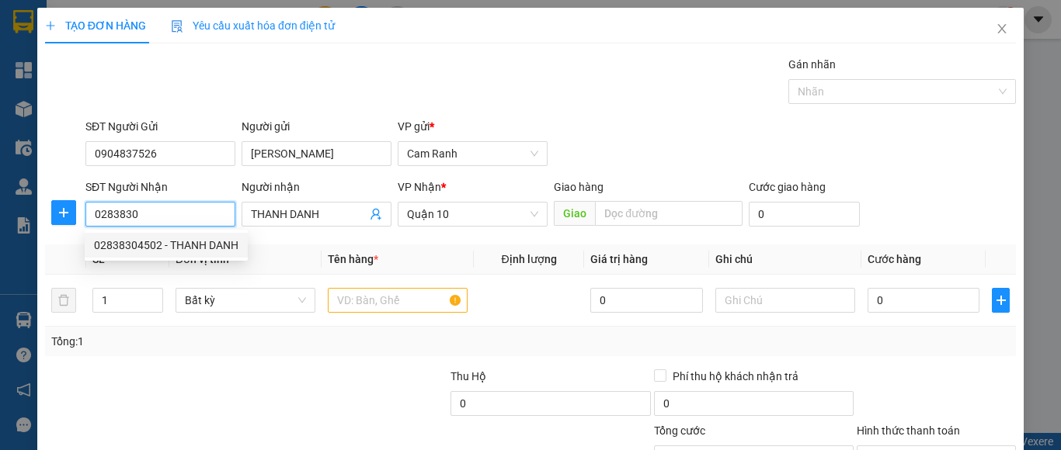
click at [194, 249] on div "02838304502 - THANH DANH" at bounding box center [166, 245] width 144 height 17
type input "02838304502"
type input "THANH DANH"
type input "150.000"
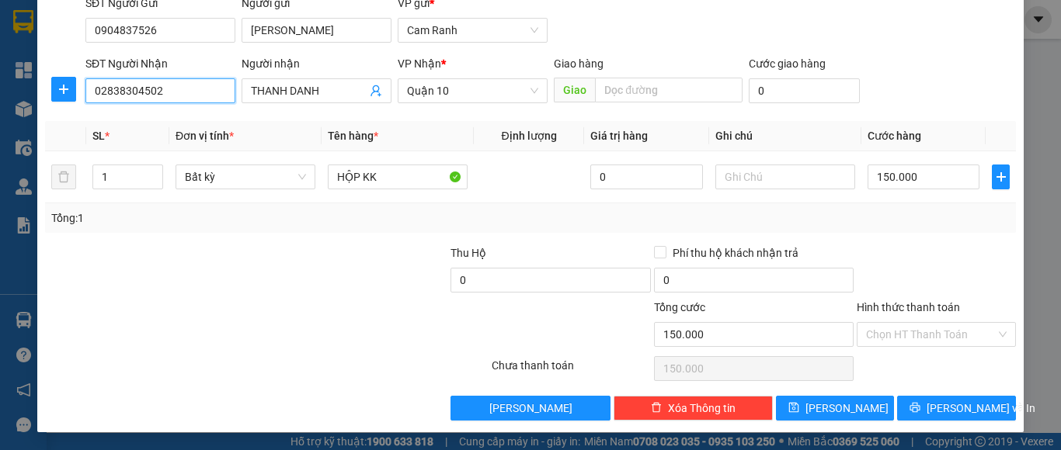
scroll to position [124, 0]
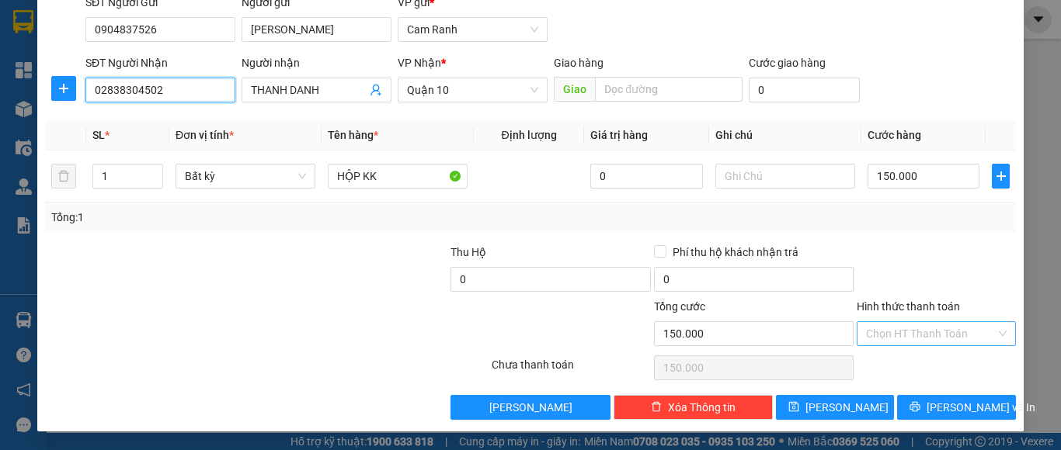
type input "02838304502"
click at [913, 333] on input "Hình thức thanh toán" at bounding box center [931, 333] width 130 height 23
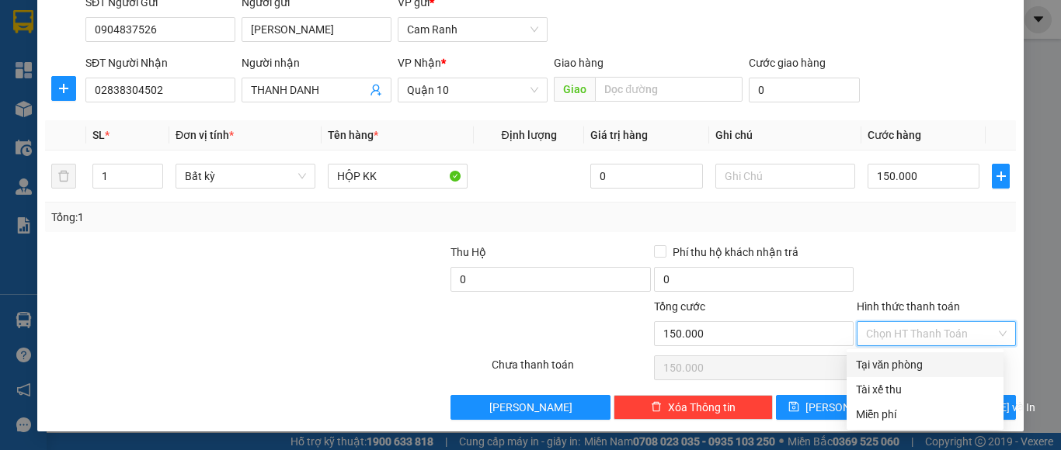
click at [909, 369] on div "Tại văn phòng" at bounding box center [925, 364] width 138 height 17
type input "0"
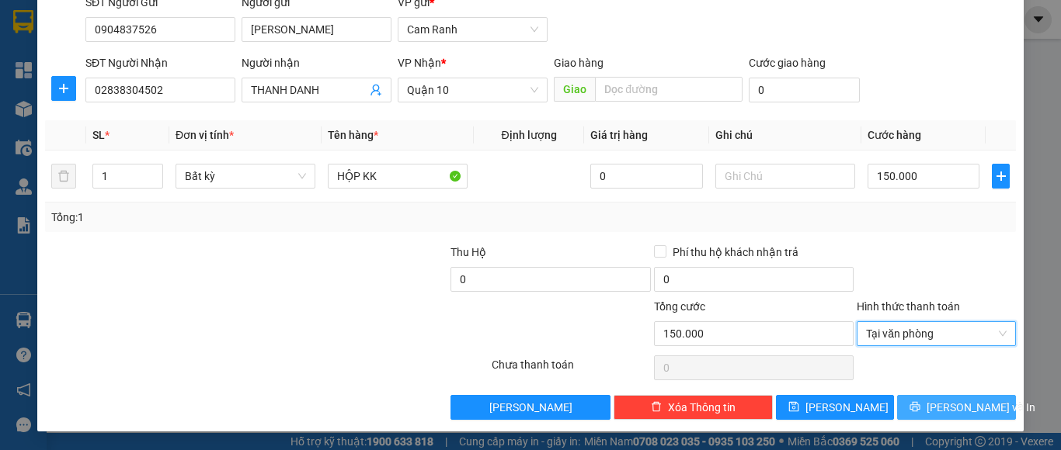
drag, startPoint x: 928, startPoint y: 407, endPoint x: 883, endPoint y: 386, distance: 49.7
click at [928, 408] on button "Lưu và In" at bounding box center [956, 407] width 119 height 25
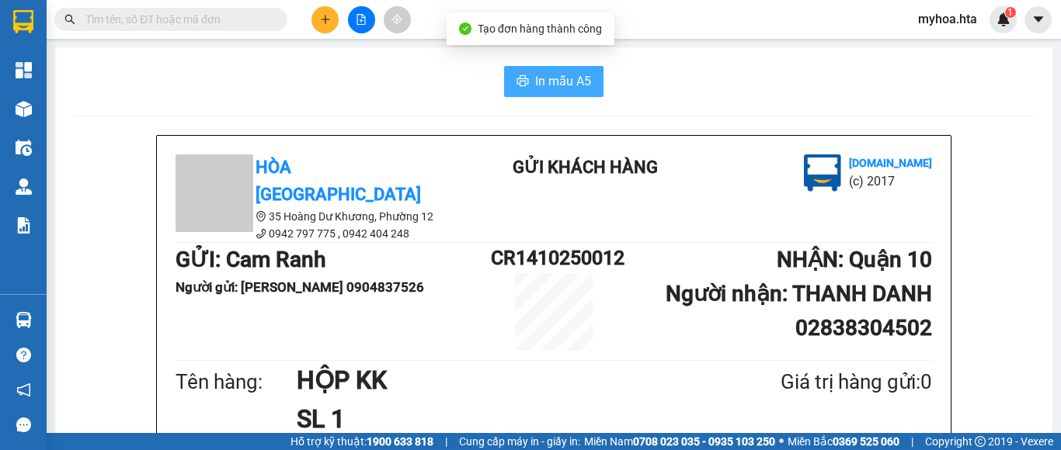
click at [516, 86] on icon "printer" at bounding box center [522, 81] width 12 height 12
